Goal: Browse casually

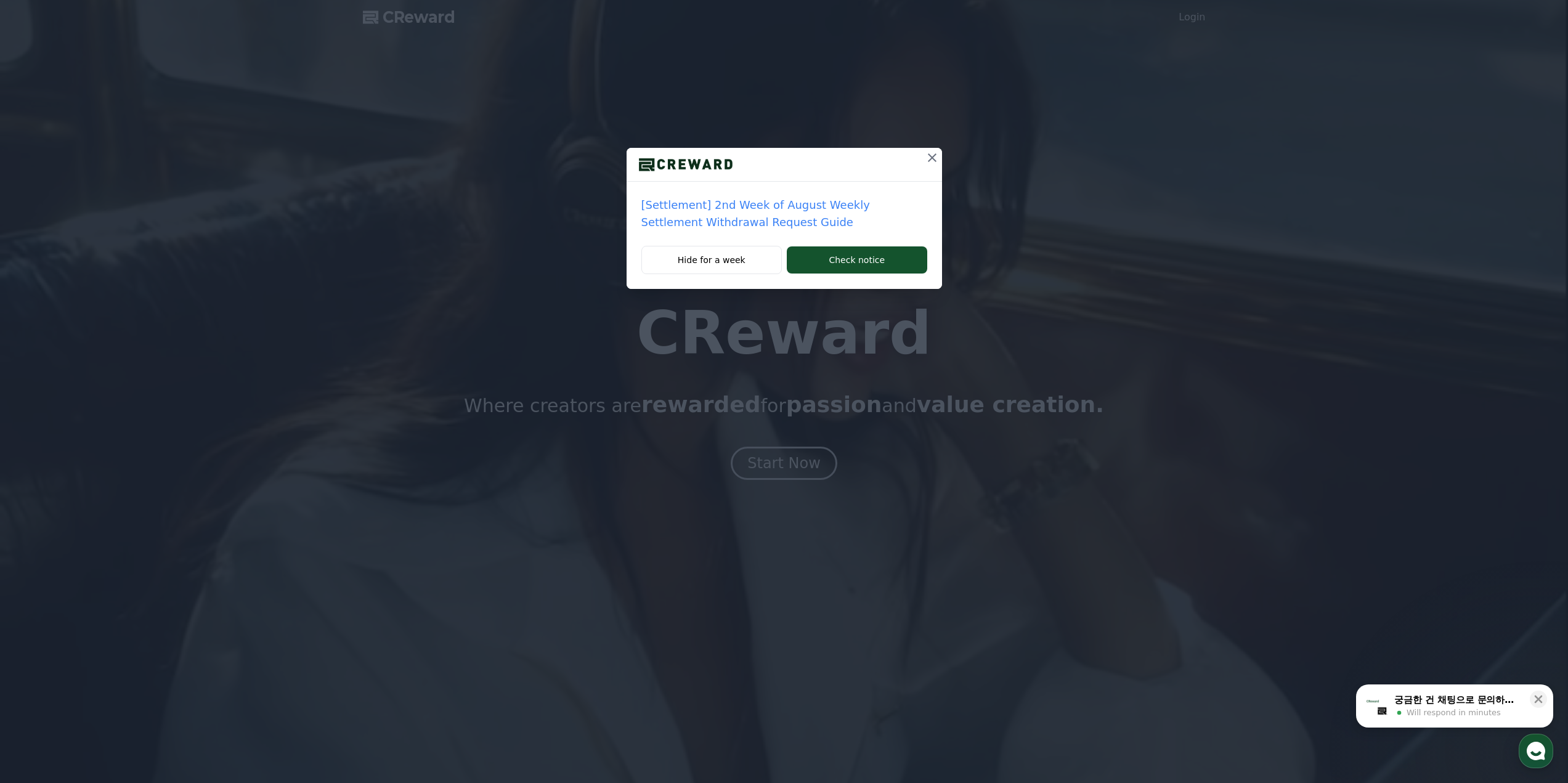
click at [925, 159] on icon at bounding box center [932, 157] width 15 height 15
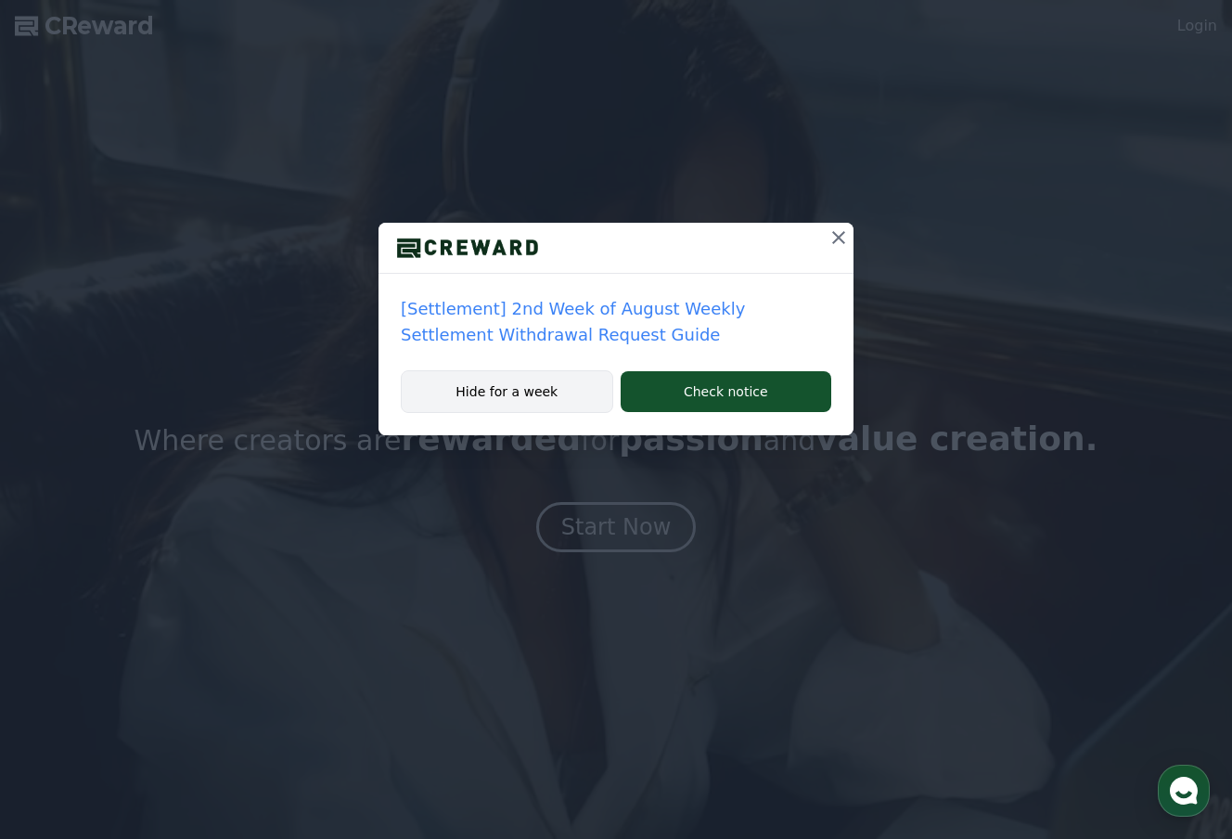
click at [591, 384] on button "Hide for a week" at bounding box center [507, 391] width 213 height 43
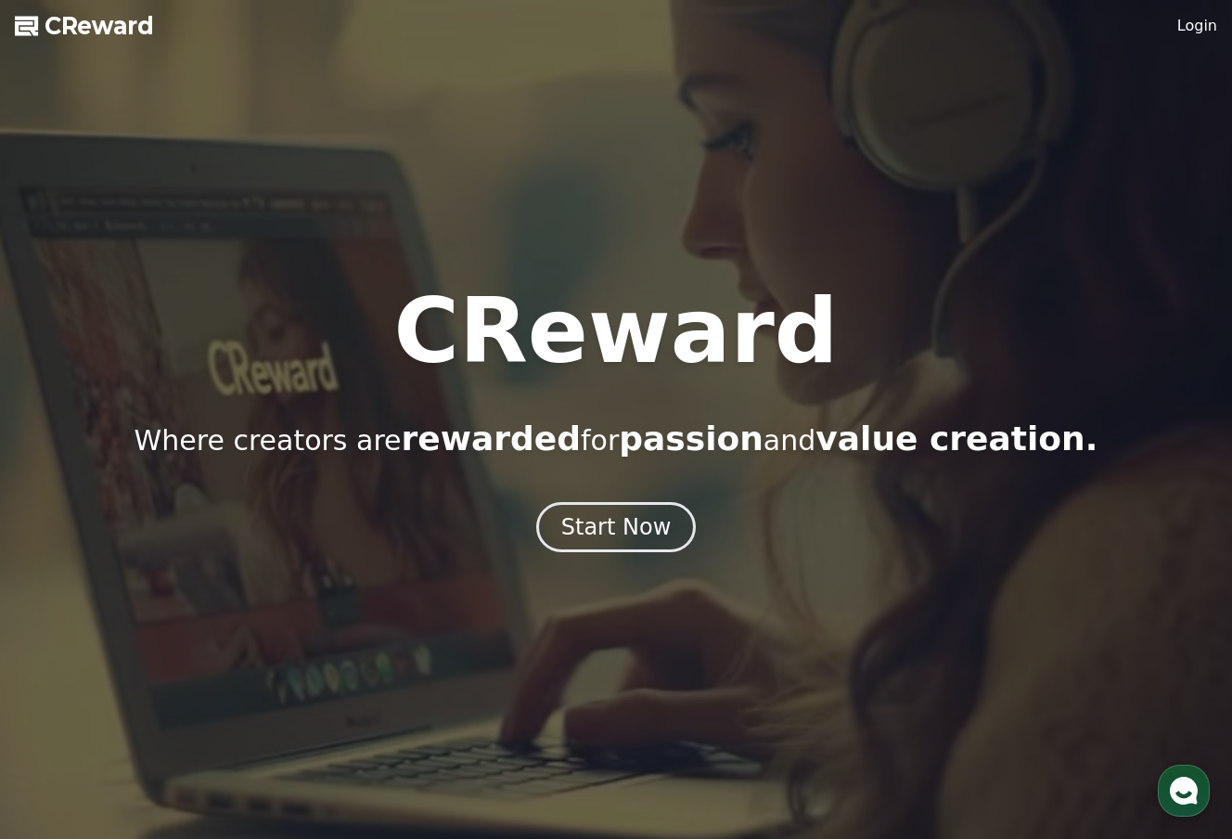
click at [1195, 791] on use "button" at bounding box center [1184, 791] width 28 height 28
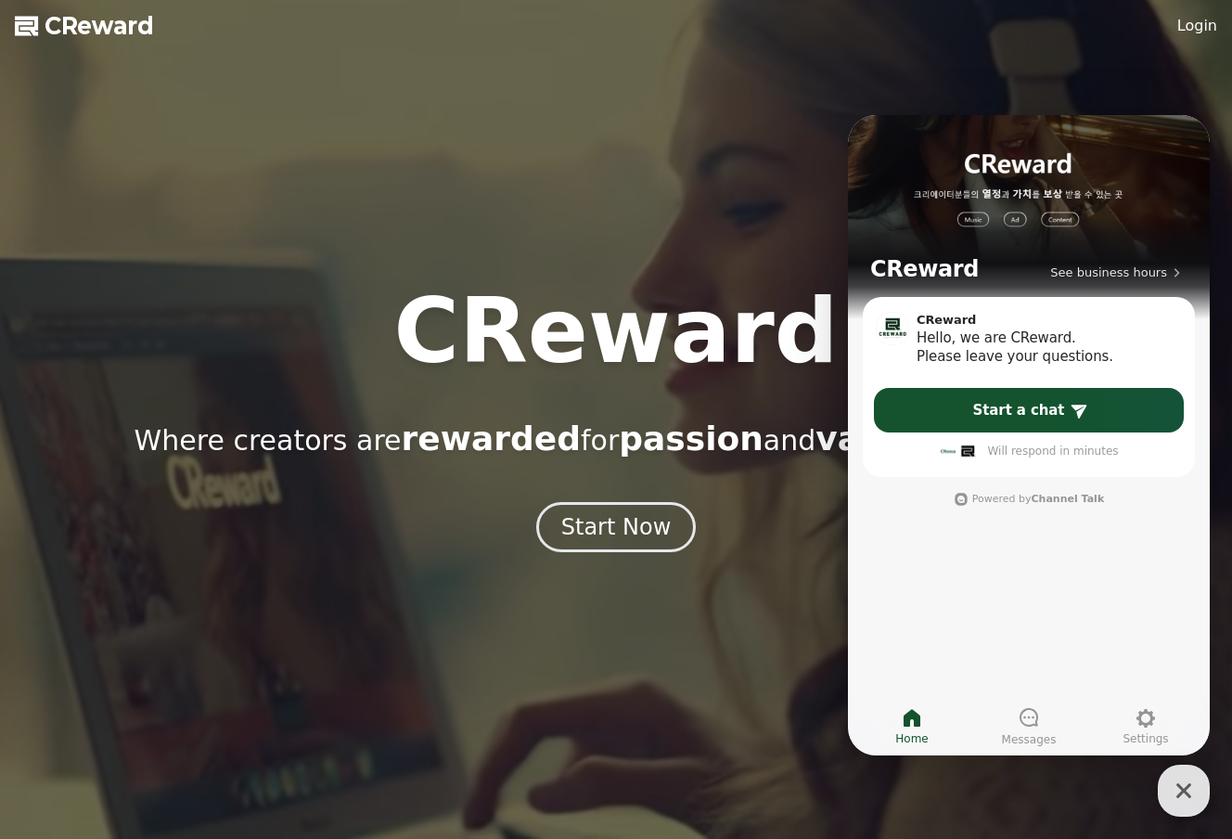
click at [1192, 795] on icon "button" at bounding box center [1183, 790] width 33 height 33
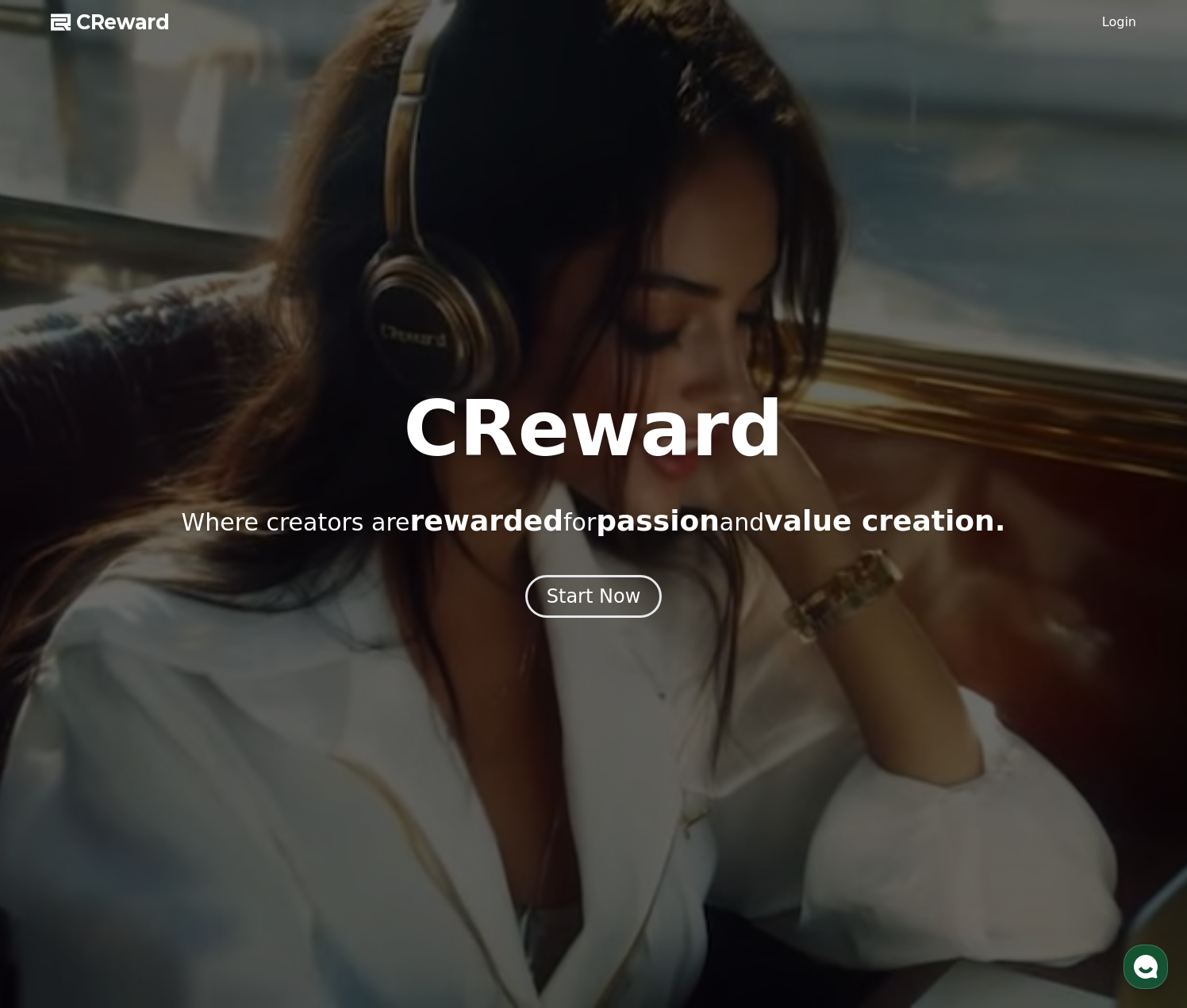
click at [985, 492] on div "CReward Where creators are rewarded for passion and value creation." at bounding box center [594, 463] width 1187 height 146
